Goal: Check status: Check status

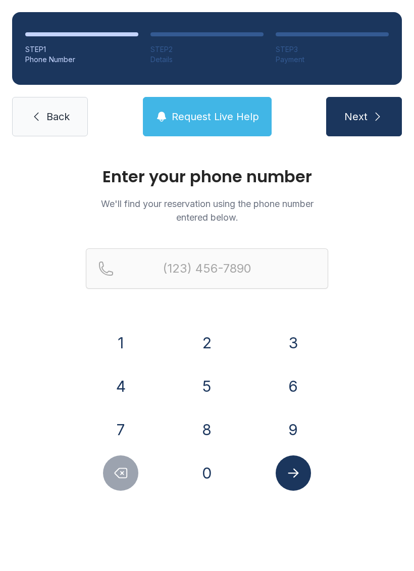
click at [120, 423] on button "7" at bounding box center [120, 429] width 35 height 35
click at [211, 481] on button "0" at bounding box center [206, 472] width 35 height 35
click at [128, 392] on button "4" at bounding box center [120, 386] width 35 height 35
click at [205, 474] on button "0" at bounding box center [206, 472] width 35 height 35
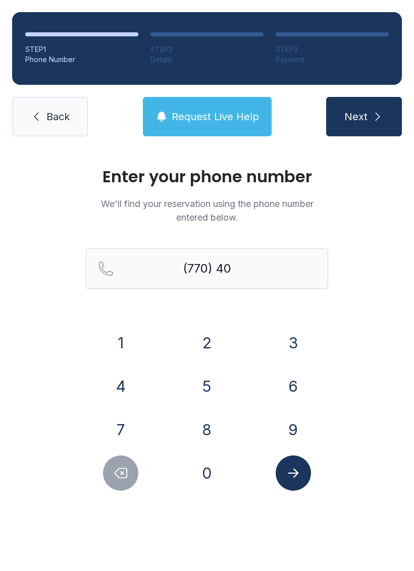
click at [205, 337] on button "2" at bounding box center [206, 342] width 35 height 35
click at [292, 342] on button "3" at bounding box center [293, 342] width 35 height 35
click at [127, 340] on button "1" at bounding box center [120, 342] width 35 height 35
click at [211, 463] on button "0" at bounding box center [206, 472] width 35 height 35
click at [125, 425] on button "7" at bounding box center [120, 429] width 35 height 35
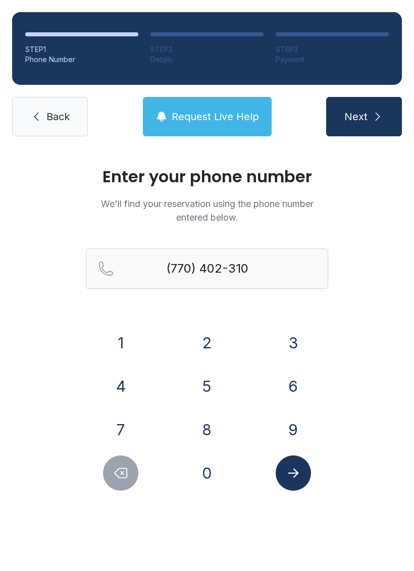
type input "[PHONE_NUMBER]"
click at [293, 469] on icon "Submit lookup form" at bounding box center [293, 473] width 15 height 15
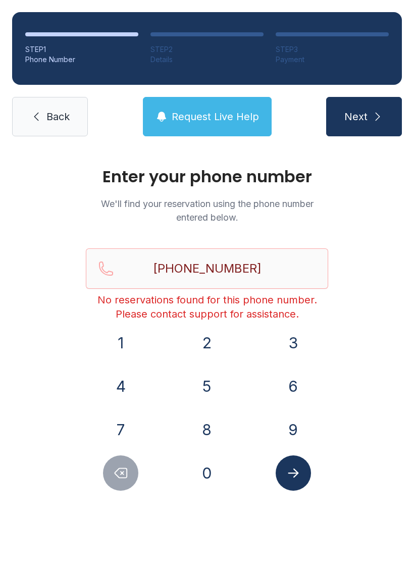
click at [222, 119] on span "Request Live Help" at bounding box center [215, 117] width 87 height 14
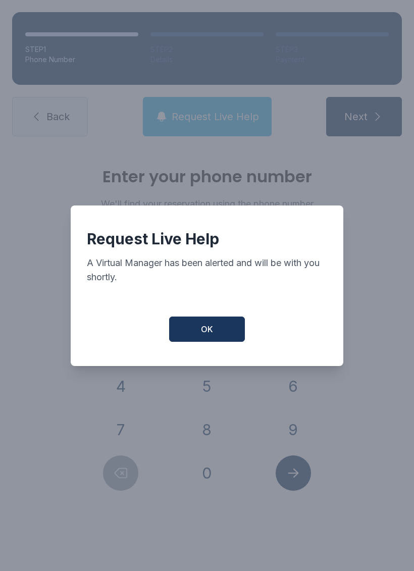
click at [214, 341] on button "OK" at bounding box center [207, 329] width 76 height 25
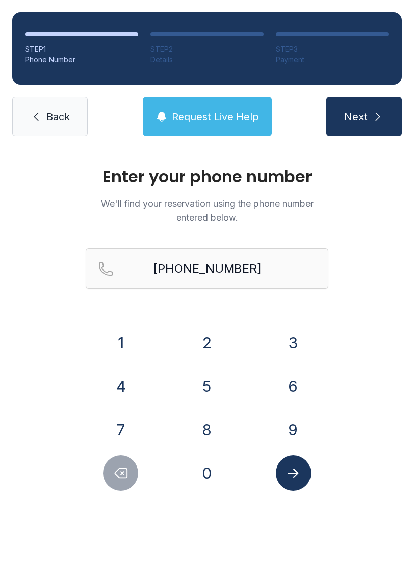
click at [54, 119] on span "Back" at bounding box center [57, 117] width 23 height 14
